Goal: Task Accomplishment & Management: Manage account settings

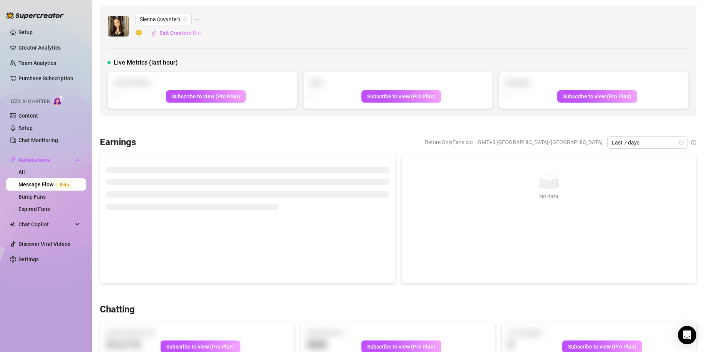
click at [647, 112] on div "[PERSON_NAME] (swynter) 🙂 Edit Creator's Bio Live Metrics (last hour) Active Ch…" at bounding box center [398, 60] width 596 height 111
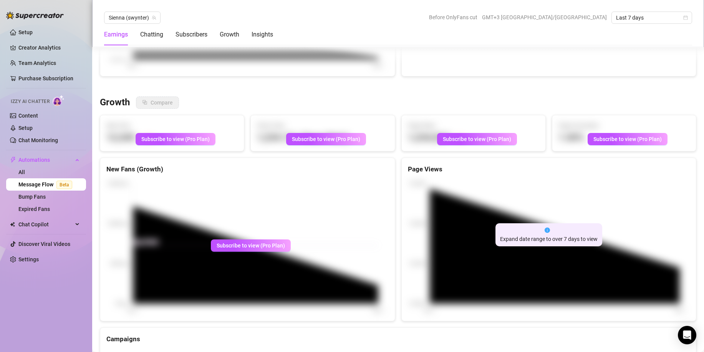
scroll to position [653, 0]
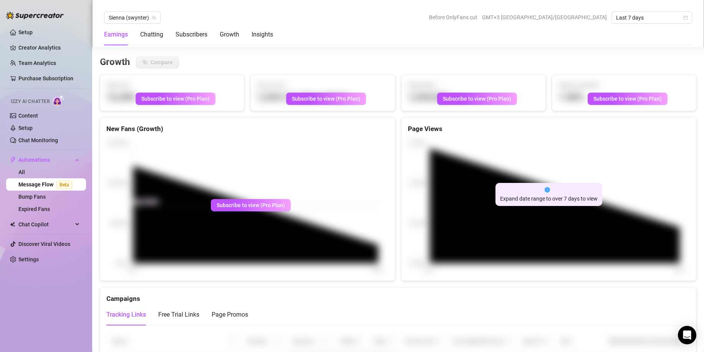
click at [545, 189] on icon "info-circle" at bounding box center [547, 189] width 5 height 5
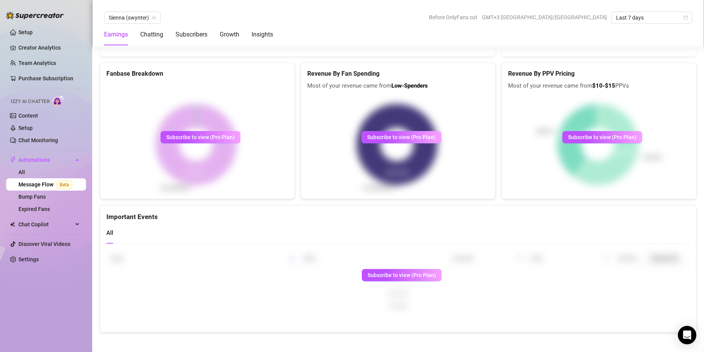
scroll to position [1372, 0]
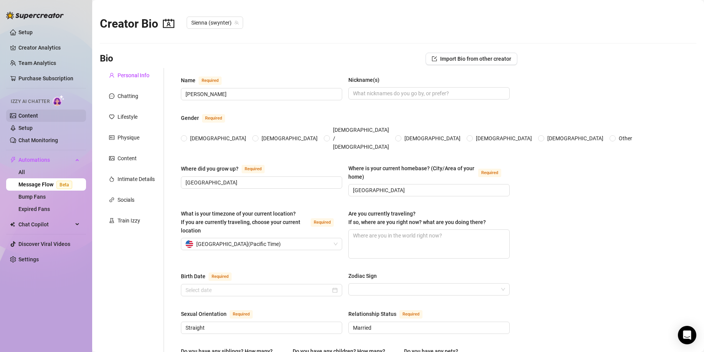
radio input "true"
type input "[DATE]"
click at [33, 29] on link "Setup" at bounding box center [25, 32] width 14 height 6
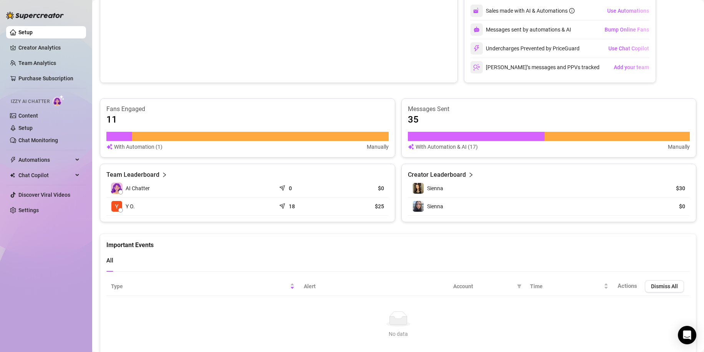
scroll to position [150, 0]
